Goal: Navigation & Orientation: Find specific page/section

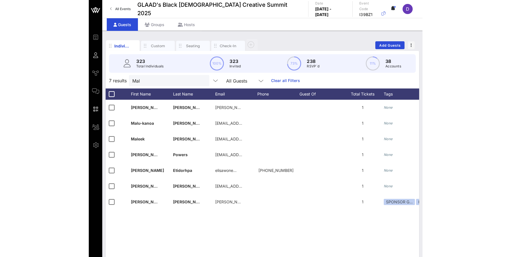
scroll to position [13, 0]
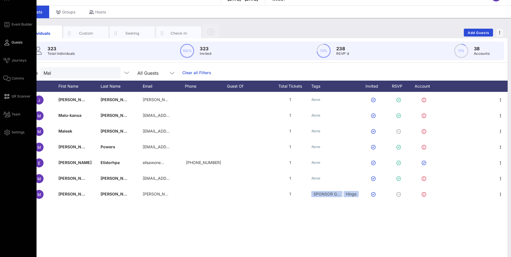
click at [13, 43] on span "Guests" at bounding box center [17, 42] width 11 height 5
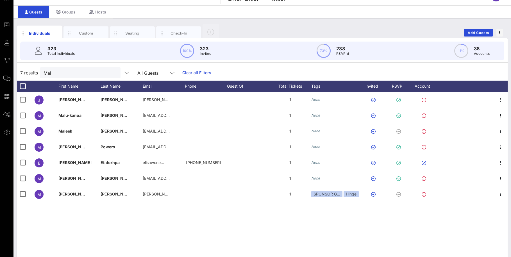
scroll to position [0, 0]
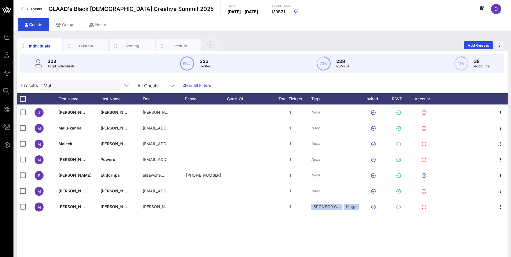
click at [25, 8] on link "All Events" at bounding box center [31, 8] width 27 height 9
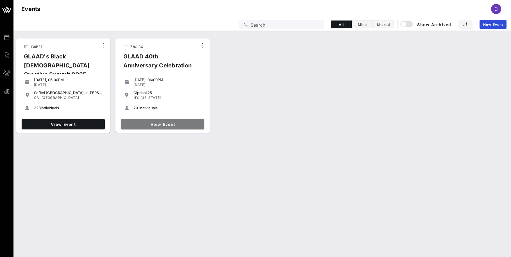
click at [147, 127] on link "View Event" at bounding box center [162, 124] width 83 height 10
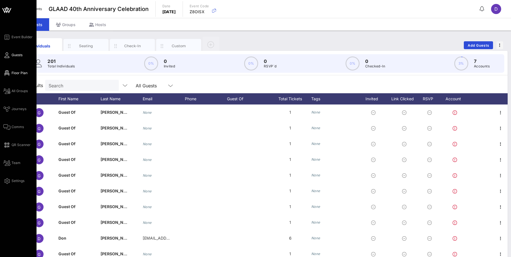
click at [12, 73] on span "Floor Plan" at bounding box center [20, 72] width 16 height 5
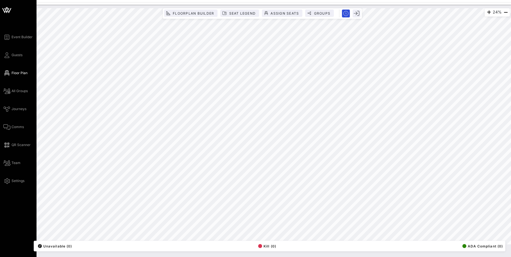
click at [8, 13] on icon at bounding box center [6, 9] width 13 height 13
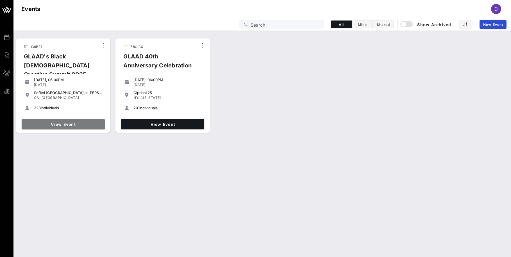
click at [78, 124] on span "View Event" at bounding box center [63, 124] width 79 height 5
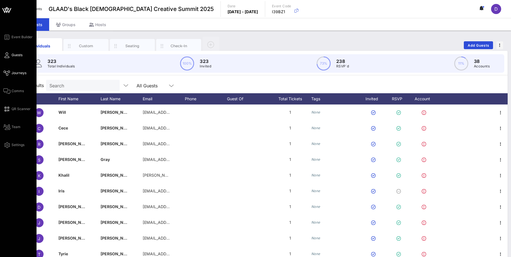
click at [19, 72] on span "Journeys" at bounding box center [19, 72] width 15 height 5
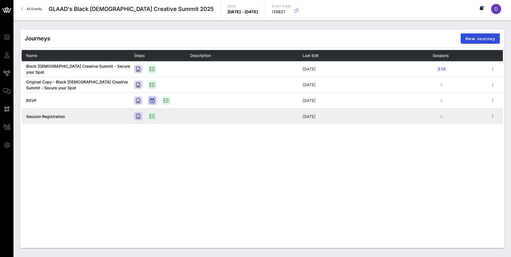
click at [77, 122] on td "Session Registration" at bounding box center [78, 116] width 112 height 16
click at [333, 116] on icon "button" at bounding box center [492, 116] width 7 height 7
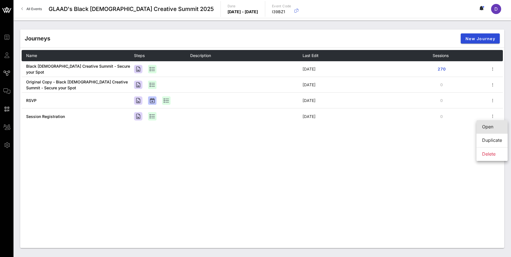
click at [333, 127] on div "Open" at bounding box center [492, 126] width 20 height 5
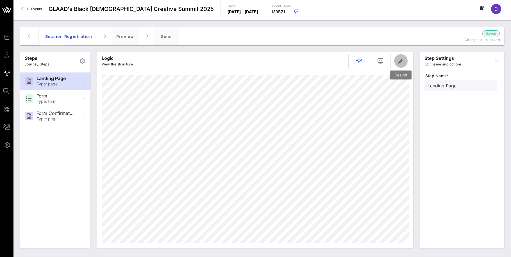
click at [333, 60] on span "button" at bounding box center [400, 61] width 13 height 7
